Goal: Transaction & Acquisition: Subscribe to service/newsletter

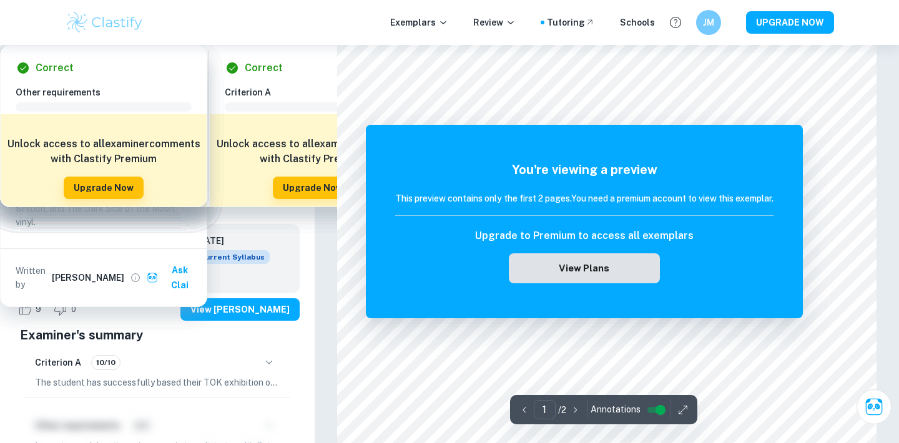
click at [636, 282] on button "View Plans" at bounding box center [584, 269] width 151 height 30
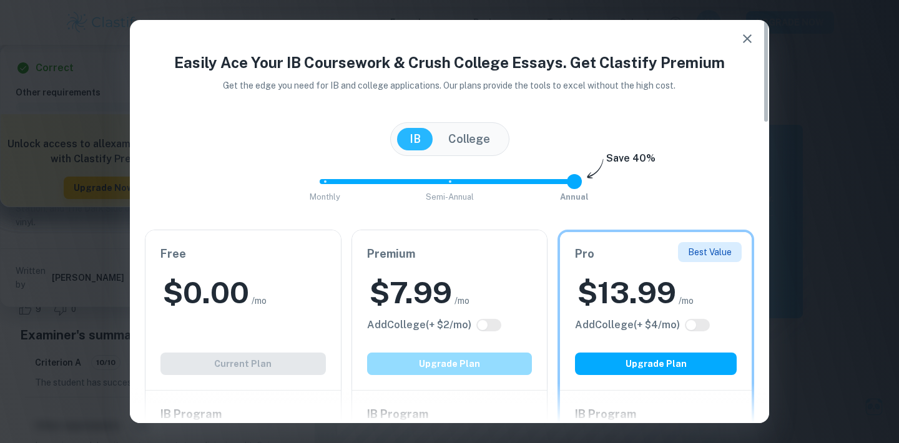
click at [456, 363] on button "Upgrade Plan" at bounding box center [450, 364] width 166 height 22
click at [467, 271] on div "Premium $ 7.99 /mo Add College (+ $ 2 /mo) Upgrade Plan" at bounding box center [449, 310] width 195 height 160
click at [472, 285] on div "$ 7.99 /mo" at bounding box center [450, 293] width 166 height 40
